Goal: Transaction & Acquisition: Purchase product/service

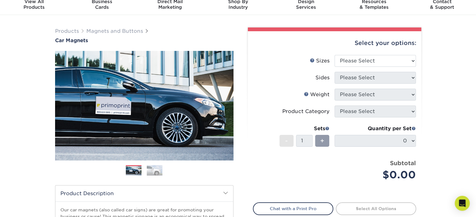
scroll to position [25, 0]
click at [349, 61] on select "Please Select 9" x 12" 9" x 18" 12" x 18" 12" x 24" 18" x 18" 18" x 24" 18" x 3…" at bounding box center [374, 61] width 81 height 12
select select "12.00x24.00"
click at [334, 55] on select "Please Select 9" x 12" 9" x 18" 12" x 18" 12" x 24" 18" x 18" 18" x 24" 18" x 3…" at bounding box center [374, 61] width 81 height 12
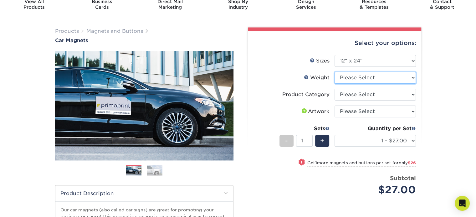
click at [355, 83] on select "Please Select 30MIL" at bounding box center [374, 78] width 81 height 12
click at [341, 81] on select "Please Select 30MIL" at bounding box center [374, 78] width 81 height 12
click at [341, 89] on select "Please Select Car Magnets" at bounding box center [374, 95] width 81 height 12
select select "48f17320-c7c2-4f0d-b371-c8050bb445b2"
click at [334, 89] on select "Please Select Car Magnets" at bounding box center [374, 95] width 81 height 12
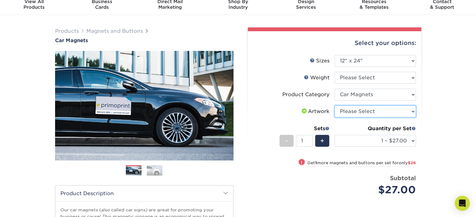
click at [346, 108] on select "Please Select I will upload files I need a design - $50" at bounding box center [374, 112] width 81 height 12
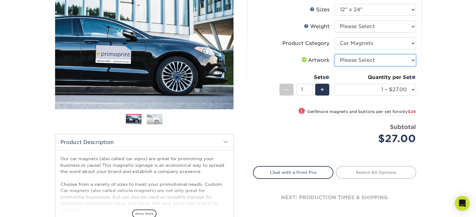
scroll to position [76, 0]
click at [374, 66] on li "Artwork Please Select I will upload files I need a design - $50" at bounding box center [334, 62] width 163 height 17
click at [367, 66] on li "Artwork Please Select I will upload files I need a design - $50" at bounding box center [334, 62] width 163 height 17
click at [365, 61] on select "Please Select I will upload files I need a design - $50" at bounding box center [374, 60] width 81 height 12
click at [334, 54] on select "Please Select I will upload files I need a design - $50" at bounding box center [374, 60] width 81 height 12
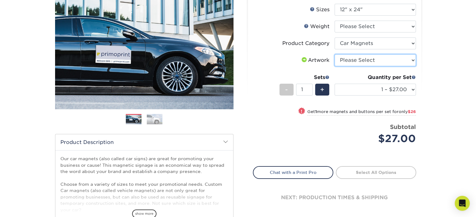
click at [363, 62] on select "Please Select I will upload files I need a design - $50" at bounding box center [374, 60] width 81 height 12
select select "upload"
click at [334, 54] on select "Please Select I will upload files I need a design - $50" at bounding box center [374, 60] width 81 height 12
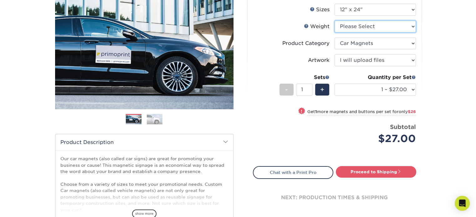
click at [354, 31] on select "Please Select 30MIL" at bounding box center [374, 27] width 81 height 12
select select "30MIL"
click at [334, 21] on select "Please Select 30MIL" at bounding box center [374, 27] width 81 height 12
select select "-1"
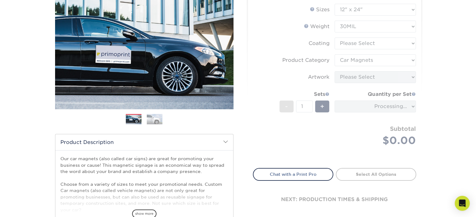
click at [359, 43] on form "Sizes Help Sizes Please Select 9" x 12" 9" x 18" 12" x 18" 12" x 24" 18" x 18" …" at bounding box center [334, 82] width 163 height 157
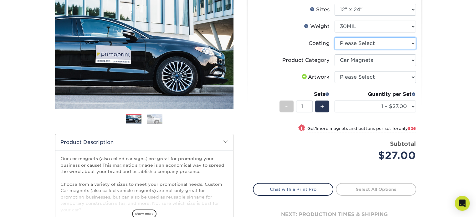
click at [343, 44] on select at bounding box center [374, 44] width 81 height 12
select select "1e8116af-acfc-44b1-83dc-8181aa338834"
click at [334, 38] on select at bounding box center [374, 44] width 81 height 12
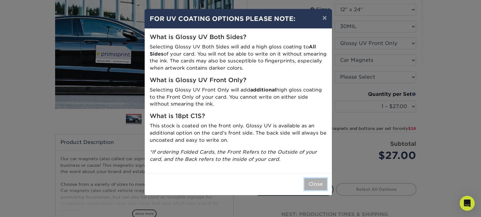
click at [314, 179] on button "Close" at bounding box center [315, 185] width 23 height 12
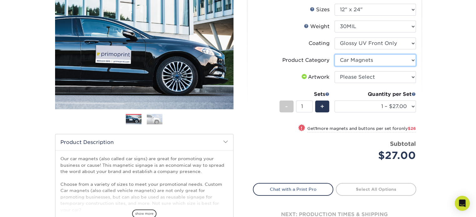
click at [357, 62] on select "Please Select Car Magnets" at bounding box center [374, 60] width 81 height 12
click at [354, 43] on select at bounding box center [374, 44] width 81 height 12
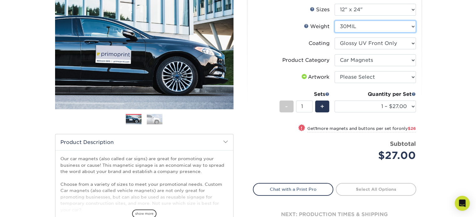
click at [349, 29] on select "Please Select 30MIL" at bounding box center [374, 27] width 81 height 12
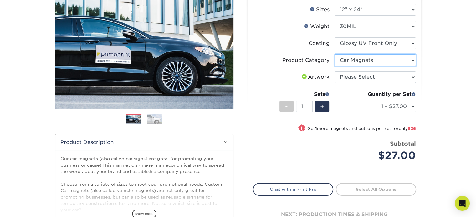
click at [351, 56] on select "Please Select Car Magnets" at bounding box center [374, 60] width 81 height 12
click at [314, 80] on div "Artwork" at bounding box center [314, 78] width 29 height 8
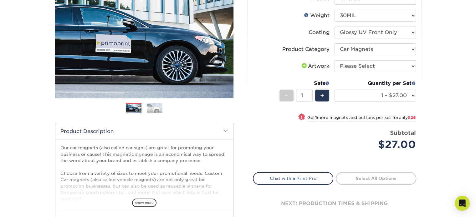
scroll to position [88, 0]
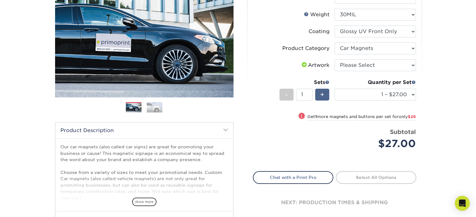
click at [328, 93] on div "+" at bounding box center [322, 95] width 14 height 12
type input "2"
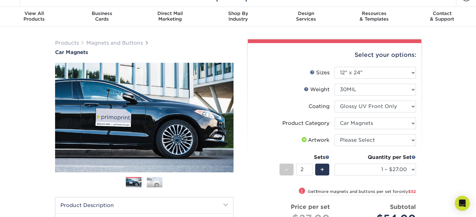
scroll to position [0, 0]
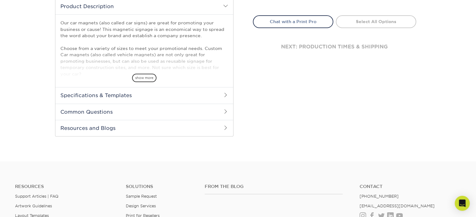
scroll to position [217, 0]
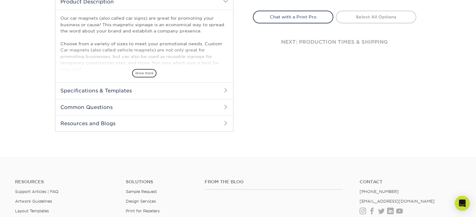
click at [123, 92] on h2 "Specifications & Templates" at bounding box center [144, 91] width 178 height 16
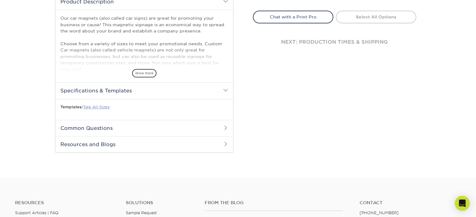
click at [99, 106] on link "See All Sizes" at bounding box center [97, 107] width 26 height 5
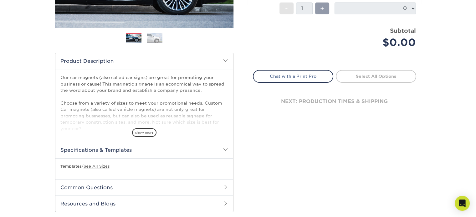
scroll to position [158, 0]
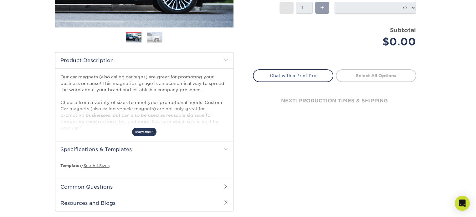
click at [145, 132] on span "show more" at bounding box center [144, 132] width 24 height 8
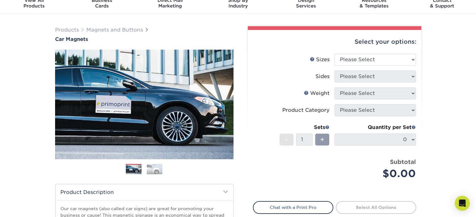
scroll to position [0, 0]
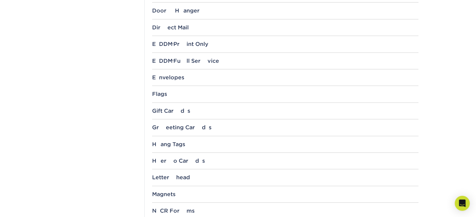
scroll to position [472, 0]
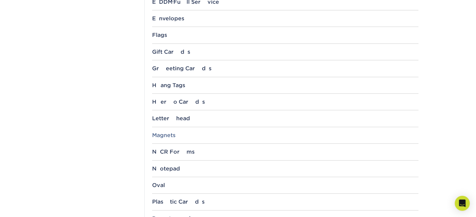
click at [168, 135] on div "Magnets" at bounding box center [285, 135] width 266 height 6
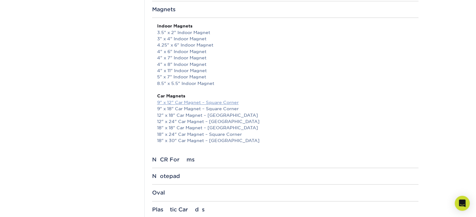
scroll to position [598, 0]
click at [182, 132] on link "18" x 24" Car Magnet – Square Corner" at bounding box center [199, 134] width 85 height 5
